Goal: Task Accomplishment & Management: Manage account settings

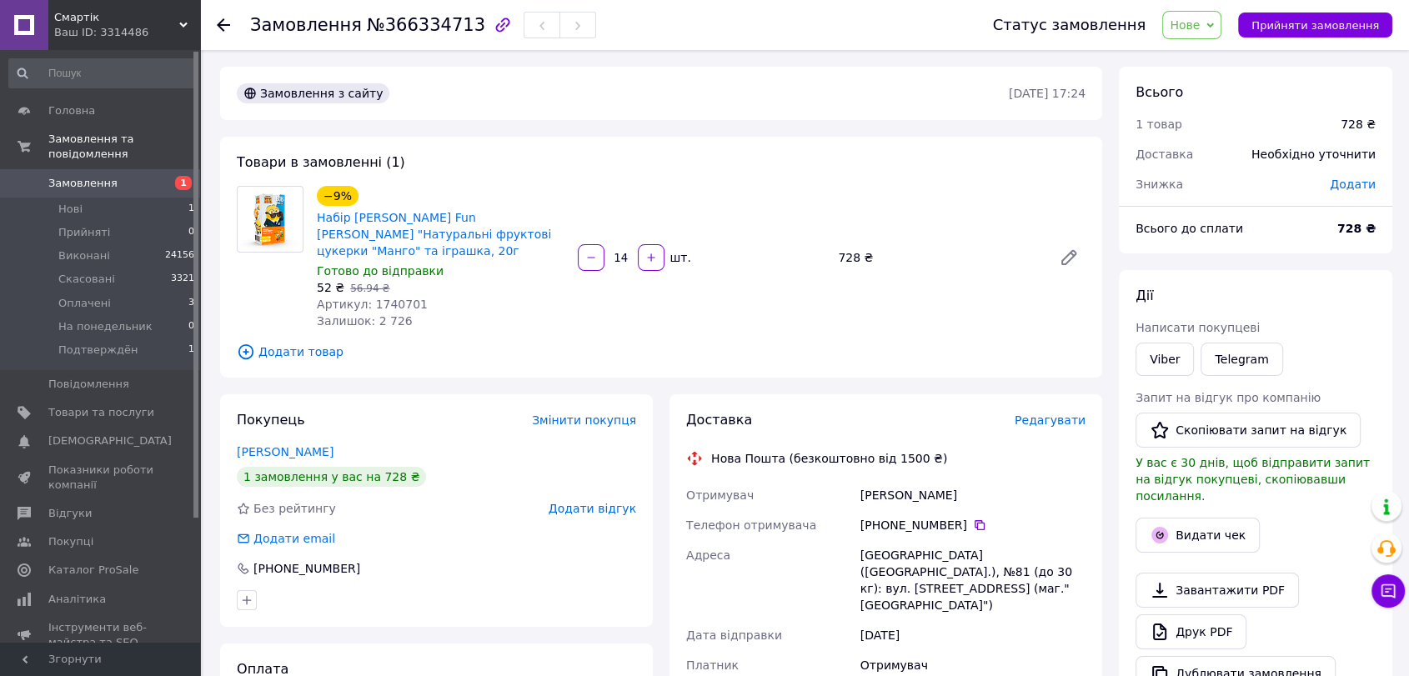
click at [1220, 26] on span "Нове" at bounding box center [1191, 25] width 59 height 28
click at [1214, 56] on li "Прийнято" at bounding box center [1218, 58] width 111 height 25
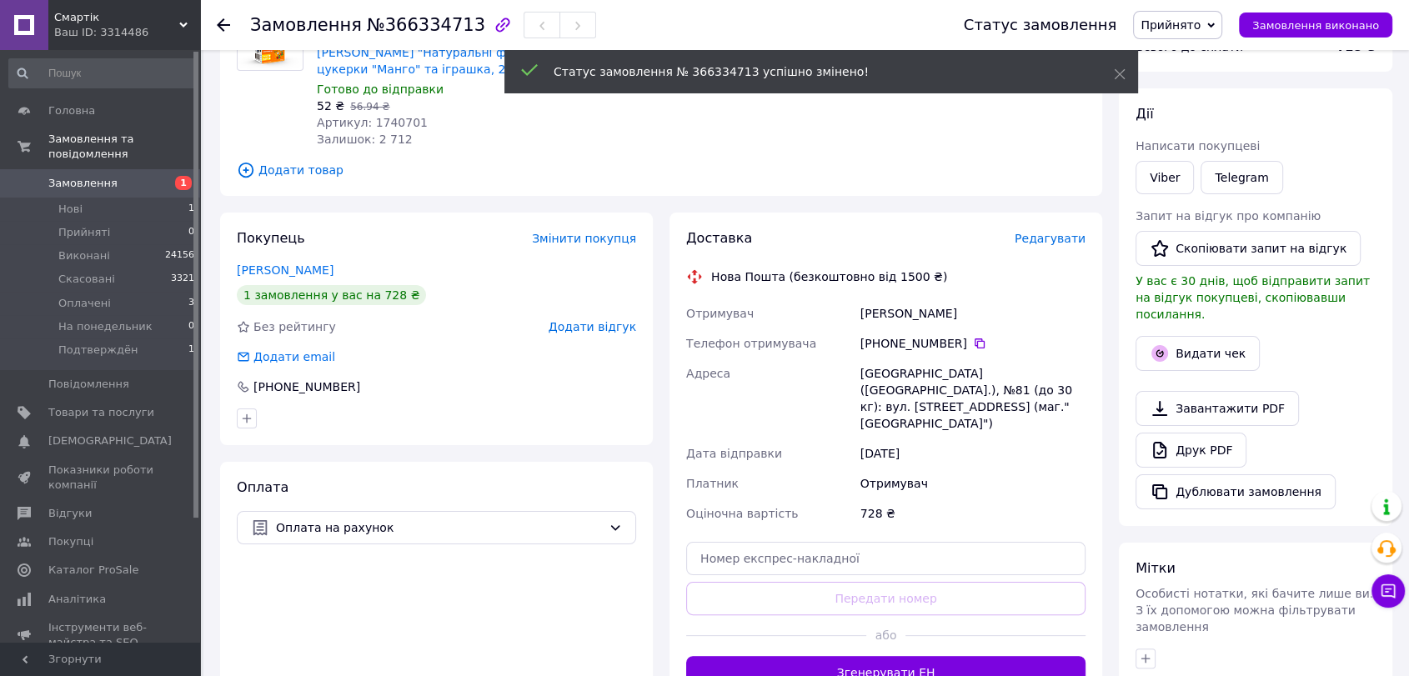
scroll to position [185, 0]
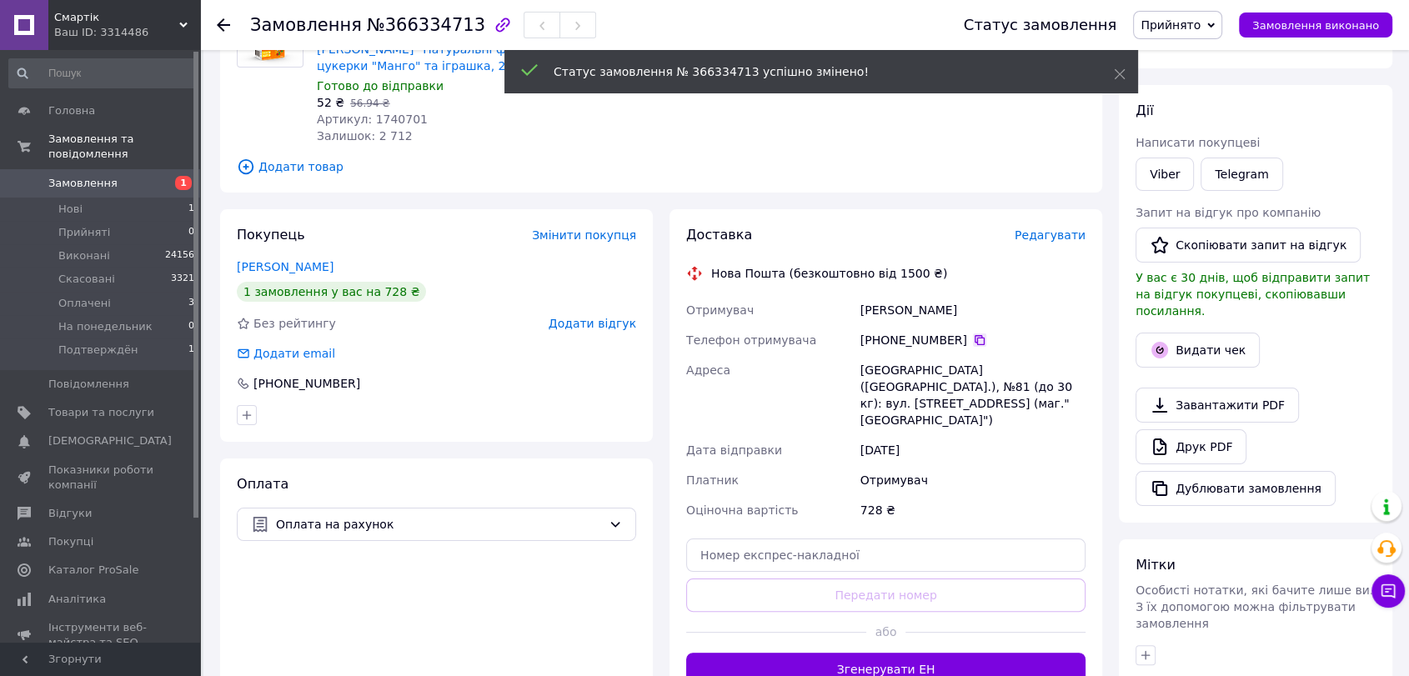
click at [974, 335] on icon at bounding box center [979, 340] width 10 height 10
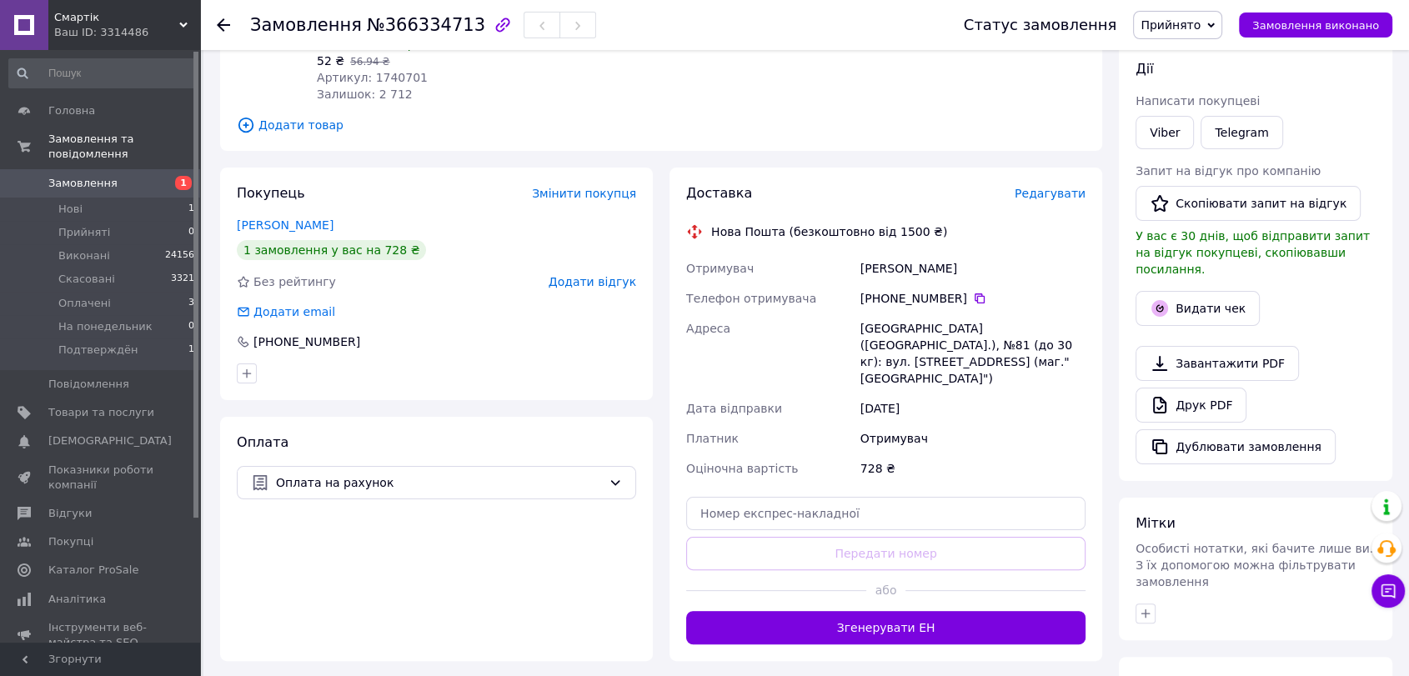
scroll to position [278, 0]
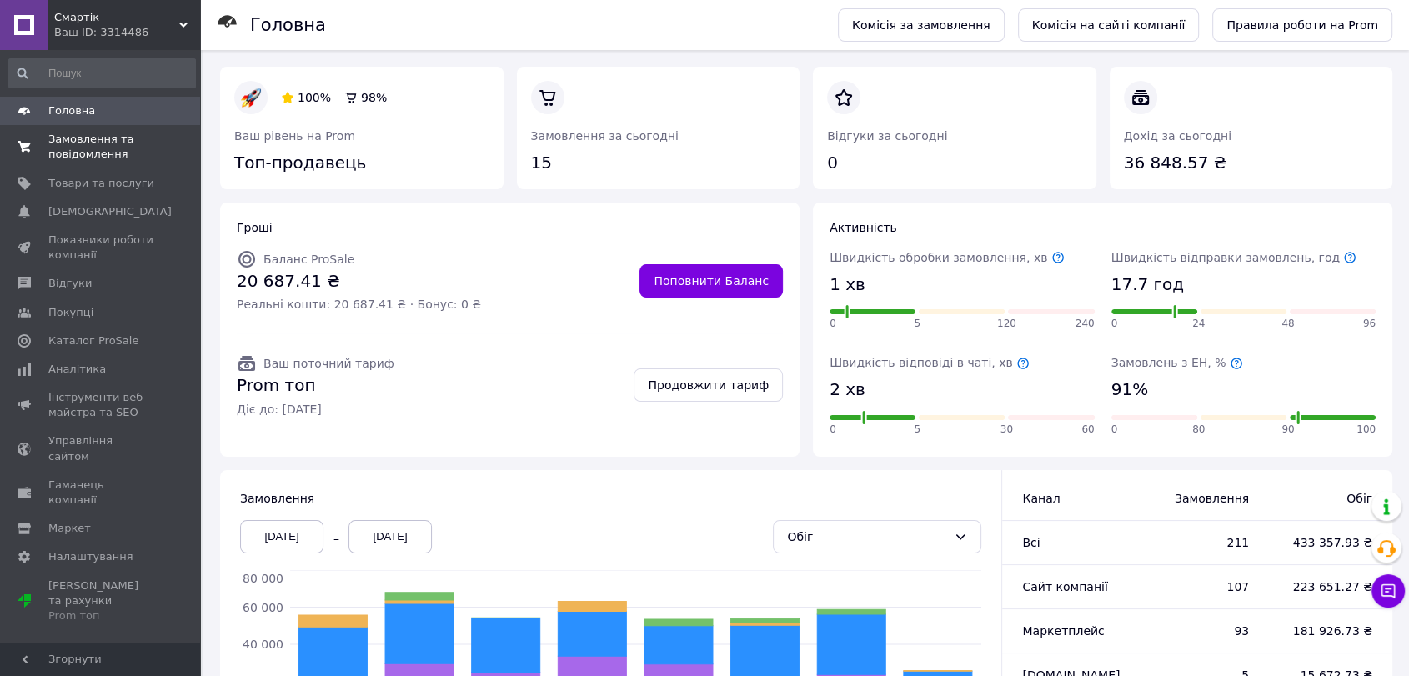
click at [68, 153] on span "Замовлення та повідомлення" at bounding box center [101, 147] width 106 height 30
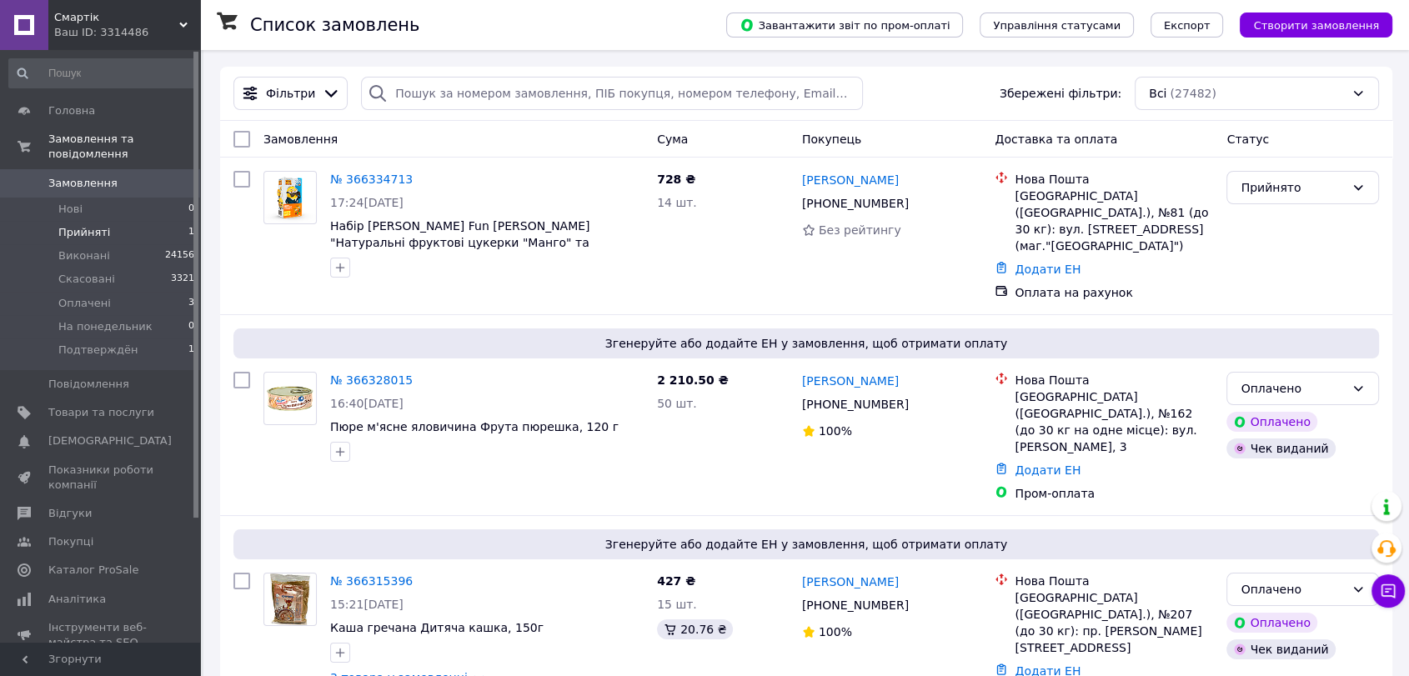
click at [87, 225] on span "Прийняті" at bounding box center [84, 232] width 52 height 15
click at [418, 177] on icon at bounding box center [423, 179] width 10 height 10
drag, startPoint x: 677, startPoint y: 181, endPoint x: 655, endPoint y: 178, distance: 21.8
click at [655, 178] on div "728 ₴ 14 шт." at bounding box center [722, 235] width 145 height 143
copy span "728"
